Goal: Information Seeking & Learning: Learn about a topic

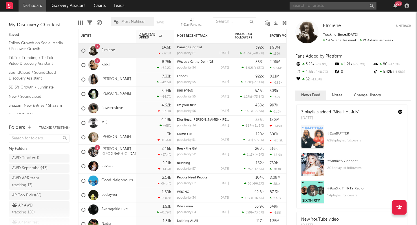
click at [322, 6] on input "text" at bounding box center [332, 5] width 87 height 7
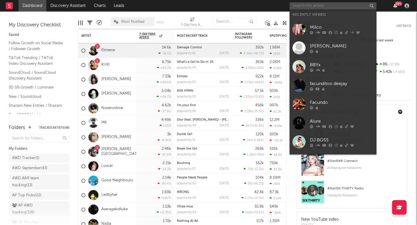
paste input "https://open.spotify.com/track/3WST6EUeptMqAEU1mxfdz4?si=8e0ae19564e54891"
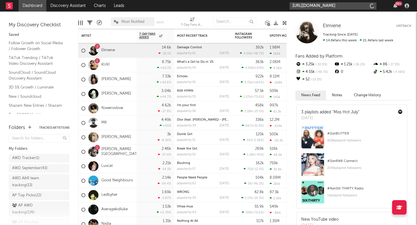
scroll to position [0, 82]
type input "https://open.spotify.com/track/3WST6EUeptMqAEU1mxfdz4?si=8e0ae19564e54891"
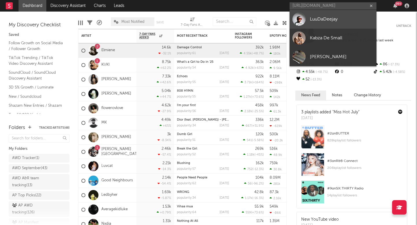
click at [313, 19] on div "LuuDaDeejay" at bounding box center [342, 19] width 64 height 7
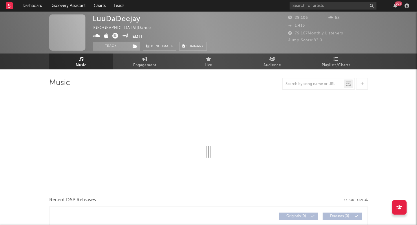
select select "1w"
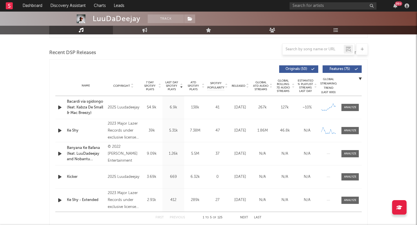
scroll to position [219, 0]
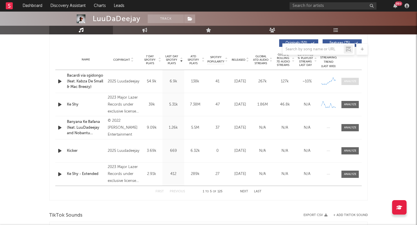
click at [347, 81] on div at bounding box center [350, 81] width 12 height 4
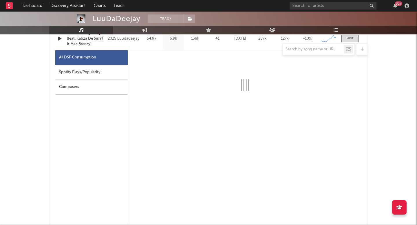
scroll to position [265, 0]
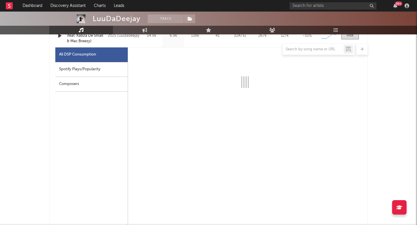
select select "1w"
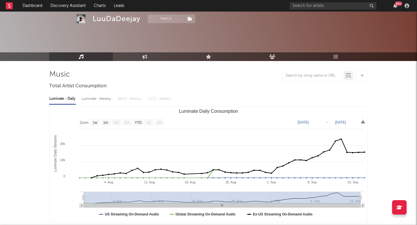
scroll to position [0, 0]
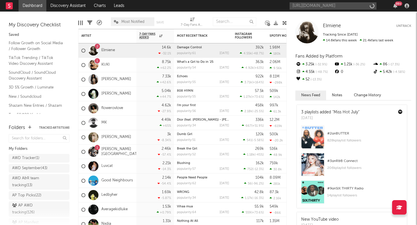
scroll to position [0, 83]
type input "[URL][DOMAIN_NAME]"
click at [308, 8] on input "https://open.spotify.com/track/3FhCVfHMUHYelM9nVuzqpX?si=98be6c2908d24c33" at bounding box center [332, 5] width 87 height 7
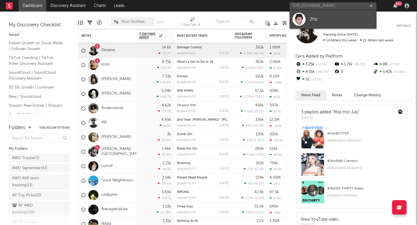
click at [302, 15] on div at bounding box center [298, 19] width 13 height 13
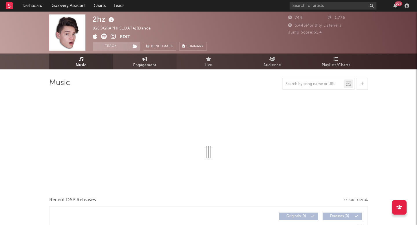
select select "6m"
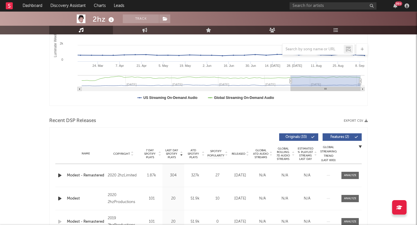
scroll to position [188, 0]
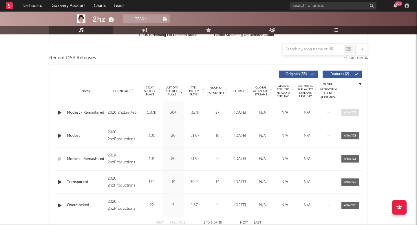
click at [351, 111] on div at bounding box center [350, 113] width 12 height 4
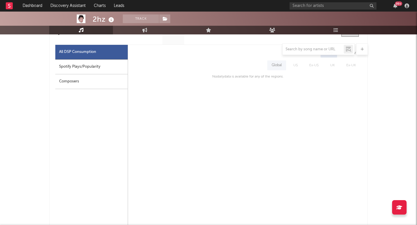
scroll to position [268, 0]
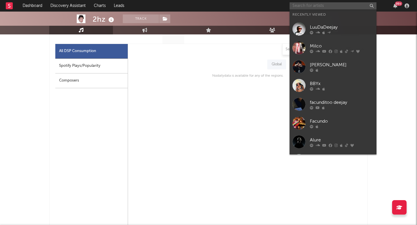
click at [292, 9] on input "text" at bounding box center [332, 5] width 87 height 7
paste input "https://open.spotify.com/track/4c8cveMq2r70IVDbJIUwxv?si=94e87811fa5348ba"
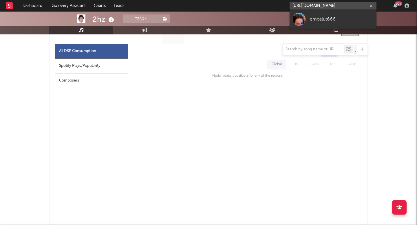
type input "https://open.spotify.com/track/4c8cveMq2r70IVDbJIUwxv?si=94e87811fa5348ba"
click at [303, 21] on div at bounding box center [298, 19] width 13 height 13
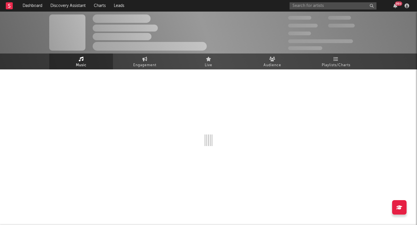
select select "6m"
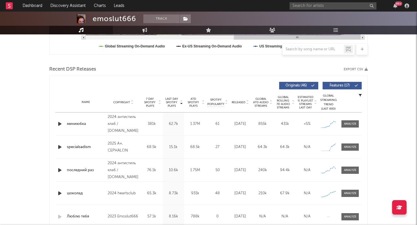
scroll to position [193, 0]
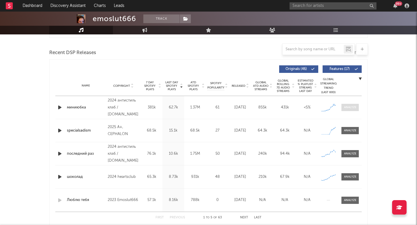
click at [348, 108] on div at bounding box center [350, 107] width 12 height 4
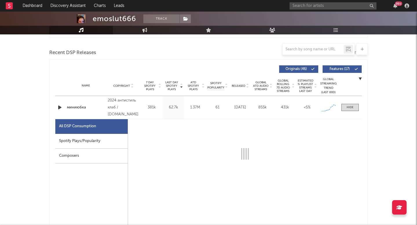
select select "1w"
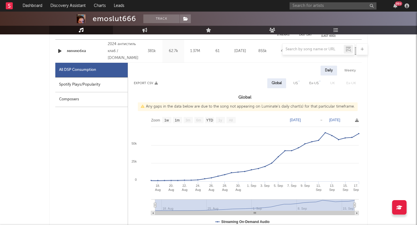
scroll to position [251, 0]
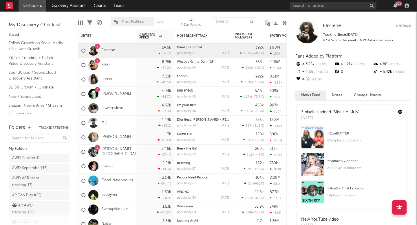
click at [326, 2] on div "99 +" at bounding box center [350, 6] width 122 height 12
paste input "[URL][DOMAIN_NAME]"
click at [318, 5] on input "text" at bounding box center [332, 5] width 87 height 7
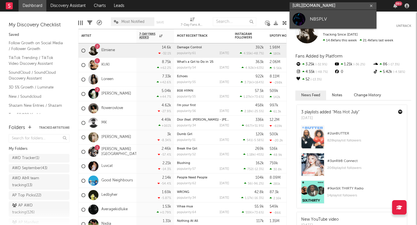
type input "[URL][DOMAIN_NAME]"
click at [310, 19] on div "NBSPLV" at bounding box center [342, 19] width 64 height 7
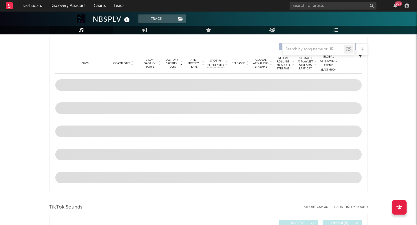
select select "6m"
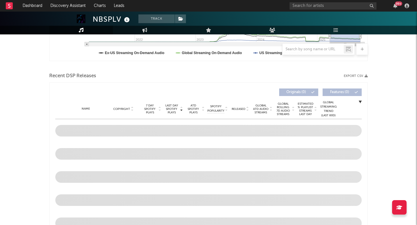
scroll to position [216, 0]
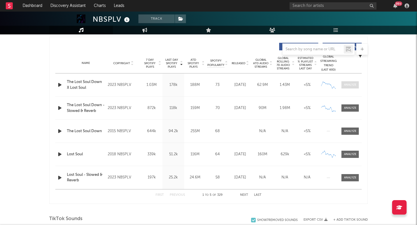
click at [353, 84] on div at bounding box center [350, 85] width 12 height 4
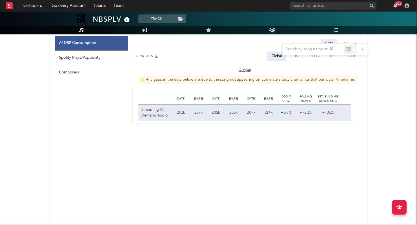
select select "6m"
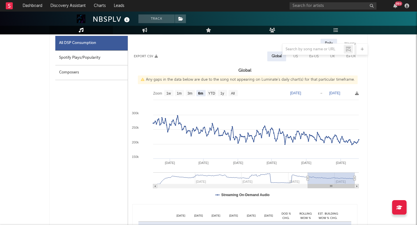
scroll to position [280, 0]
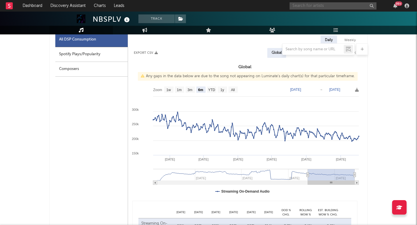
click at [331, 4] on input "text" at bounding box center [332, 5] width 87 height 7
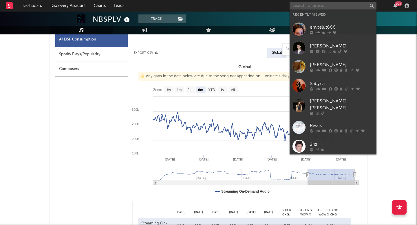
paste input "Violent Crimes x jerseyclub"
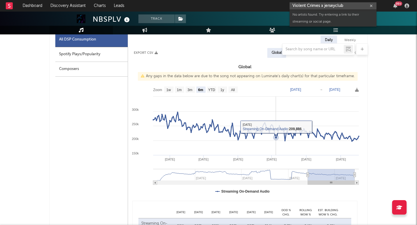
paste input "[URL][DOMAIN_NAME]"
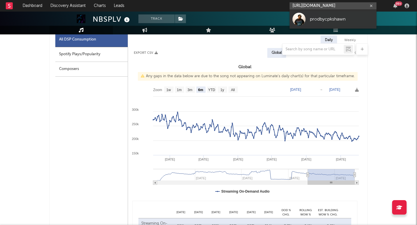
type input "[URL][DOMAIN_NAME]"
click at [329, 17] on div "prodbycpkshawn" at bounding box center [342, 19] width 64 height 7
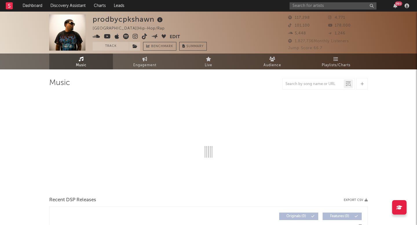
select select "6m"
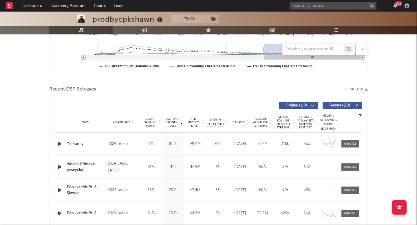
scroll to position [202, 0]
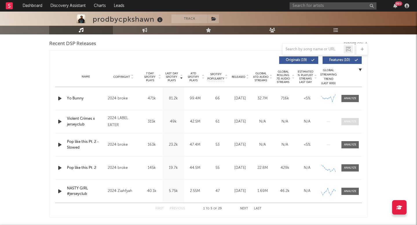
click at [348, 123] on div at bounding box center [350, 122] width 12 height 4
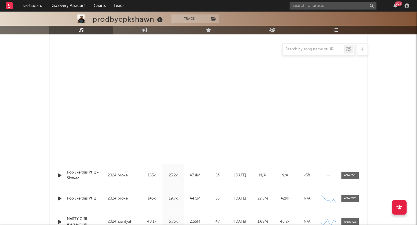
scroll to position [493, 0]
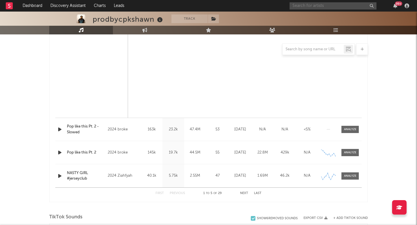
click at [325, 4] on input "text" at bounding box center [332, 5] width 87 height 7
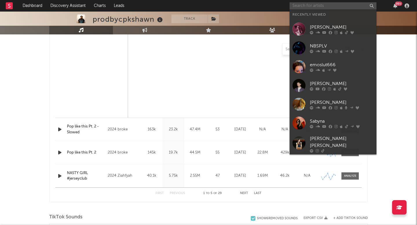
paste input "[URL][DOMAIN_NAME]"
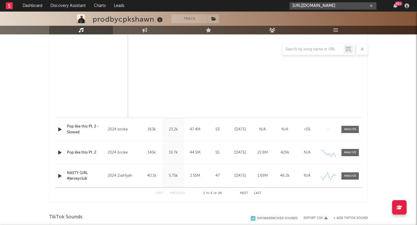
scroll to position [401, 0]
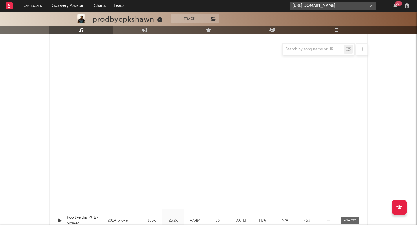
type input "[URL][DOMAIN_NAME]"
click at [335, 51] on input "text" at bounding box center [312, 49] width 61 height 5
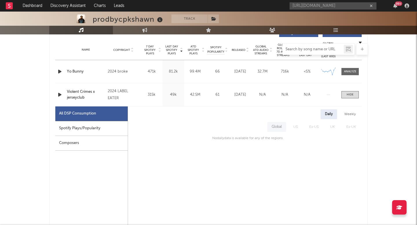
scroll to position [125, 0]
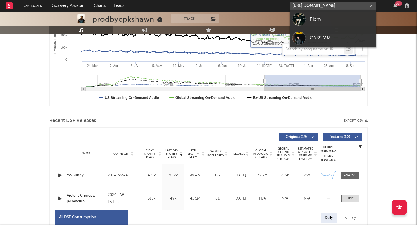
click at [334, 9] on input "[URL][DOMAIN_NAME]" at bounding box center [332, 5] width 87 height 7
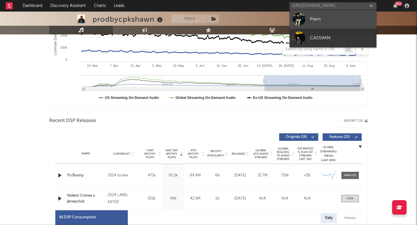
click at [330, 21] on div "Piem" at bounding box center [342, 19] width 64 height 7
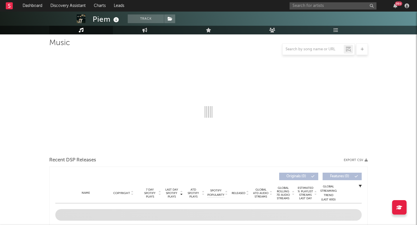
select select "6m"
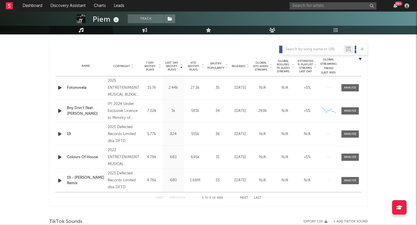
scroll to position [213, 0]
click at [238, 198] on div "First Previous 1 to 5 of 400 Next Last" at bounding box center [208, 197] width 106 height 11
click at [239, 196] on div "First Previous 1 to 5 of 400 Next Last" at bounding box center [208, 197] width 106 height 11
click at [242, 197] on button "Next" at bounding box center [244, 197] width 8 height 3
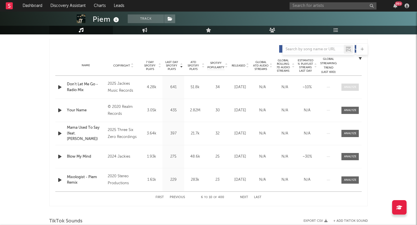
click at [353, 85] on span at bounding box center [349, 87] width 17 height 7
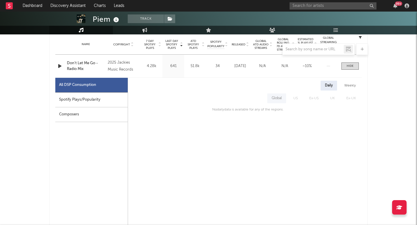
scroll to position [222, 0]
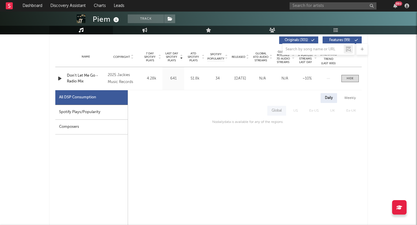
click at [330, 5] on input "text" at bounding box center [332, 5] width 87 height 7
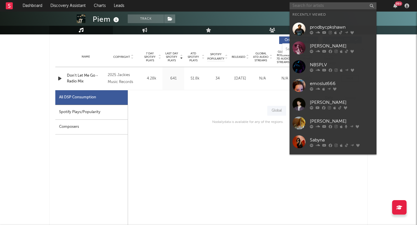
paste input "[URL][DOMAIN_NAME]"
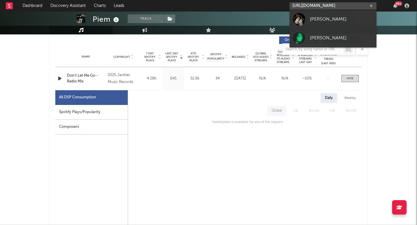
type input "[URL][DOMAIN_NAME]"
click at [322, 19] on div "[PERSON_NAME]" at bounding box center [342, 19] width 64 height 7
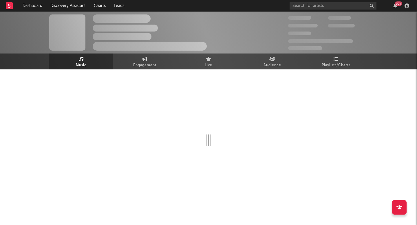
select select "1w"
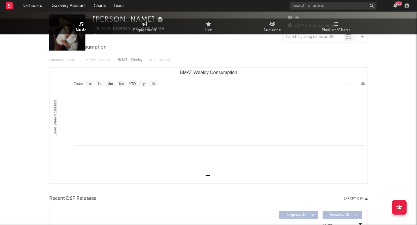
scroll to position [129, 0]
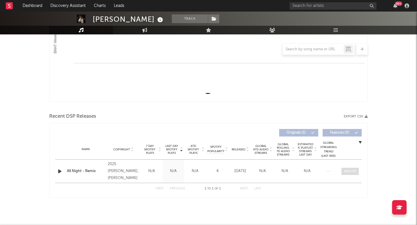
click at [355, 174] on span at bounding box center [349, 171] width 17 height 7
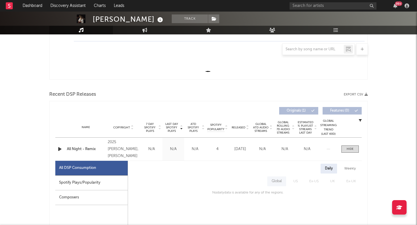
scroll to position [138, 0]
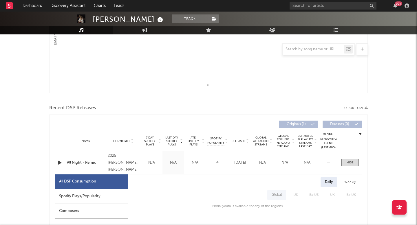
click at [353, 100] on div at bounding box center [208, 99] width 318 height 9
click at [328, 3] on input "text" at bounding box center [332, 5] width 87 height 7
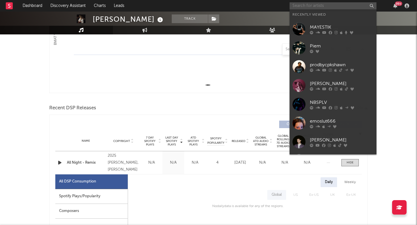
paste input "[URL][DOMAIN_NAME]"
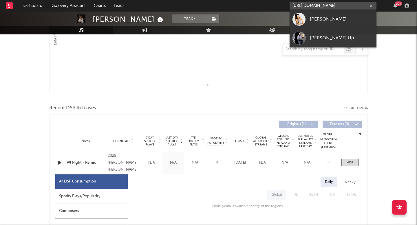
type input "[URL][DOMAIN_NAME]"
click at [312, 19] on div "[PERSON_NAME]" at bounding box center [342, 19] width 64 height 7
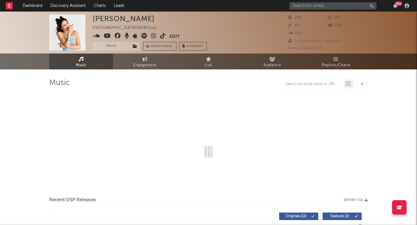
select select "1w"
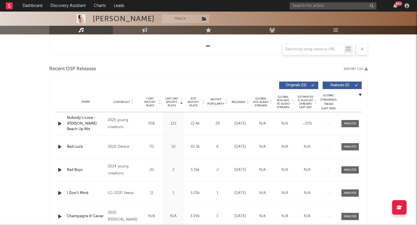
scroll to position [229, 0]
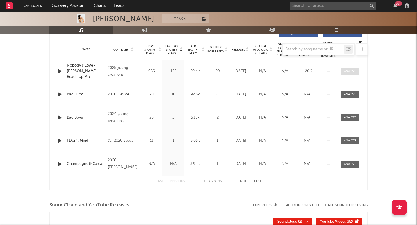
click at [348, 71] on div at bounding box center [350, 71] width 12 height 4
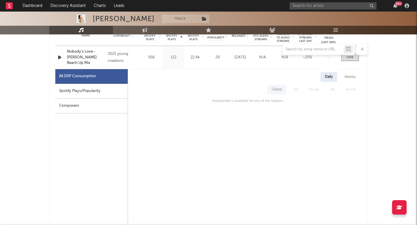
scroll to position [247, 0]
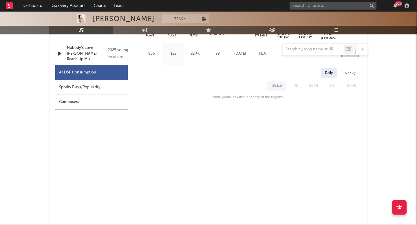
click at [107, 86] on div "Spotify Plays/Popularity" at bounding box center [91, 87] width 72 height 15
select select "1w"
